Goal: Manage account settings

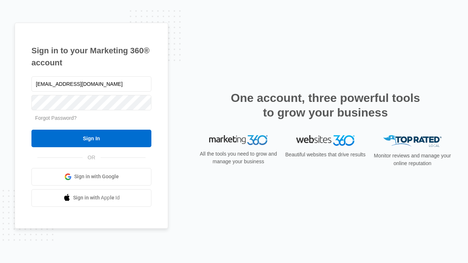
type input "[EMAIL_ADDRESS][DOMAIN_NAME]"
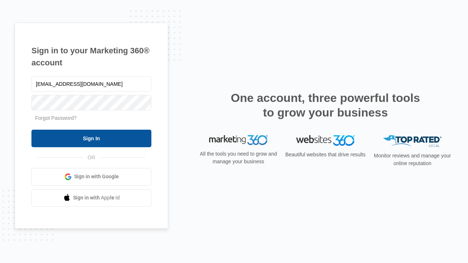
click at [91, 138] on input "Sign In" at bounding box center [91, 139] width 120 height 18
